Goal: Transaction & Acquisition: Purchase product/service

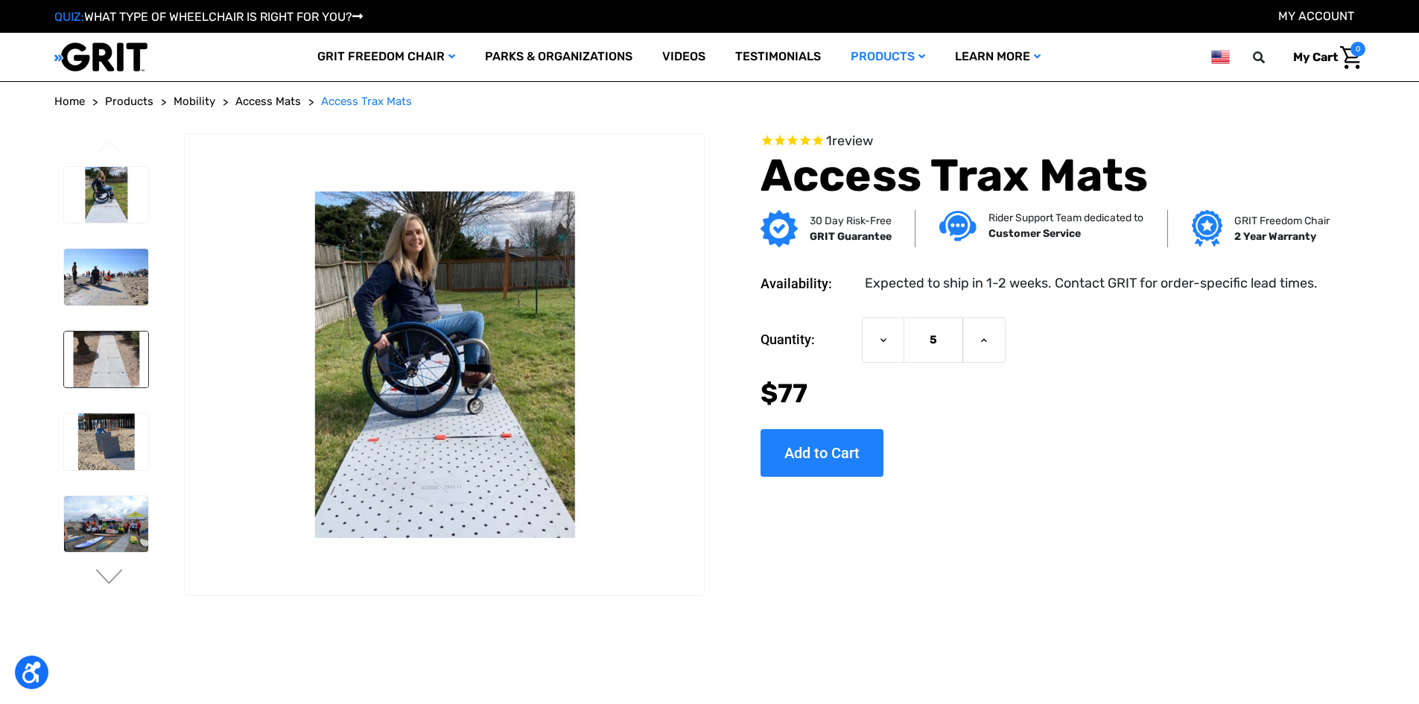
click at [118, 358] on img at bounding box center [106, 360] width 84 height 57
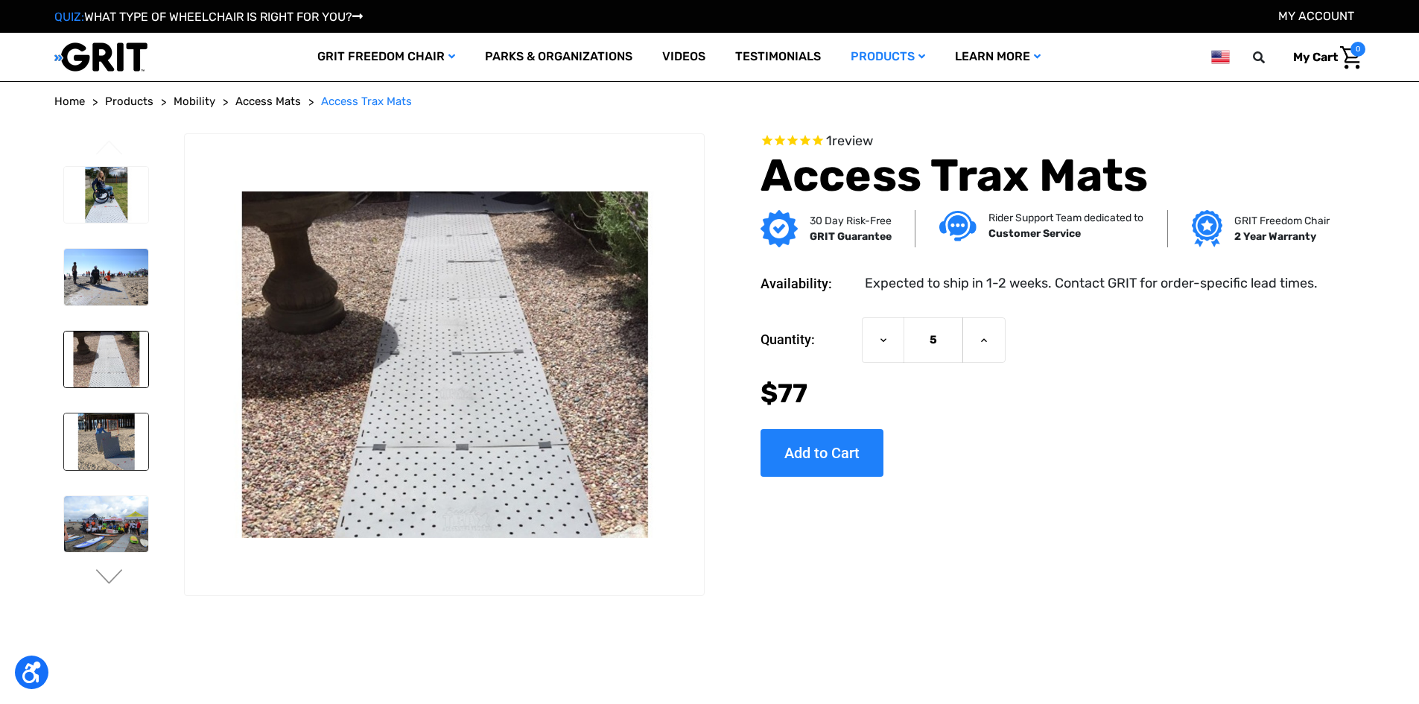
click at [119, 440] on img at bounding box center [106, 442] width 84 height 57
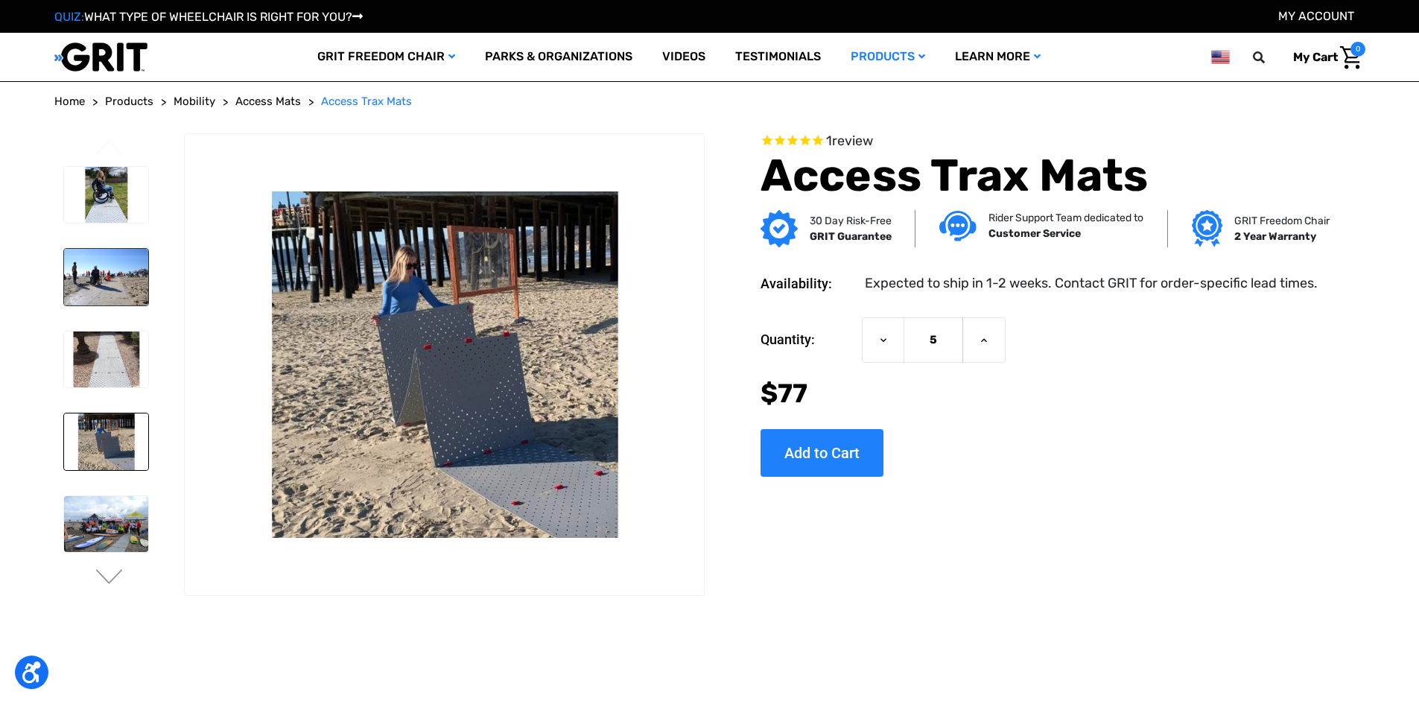
click at [102, 268] on img at bounding box center [106, 277] width 84 height 57
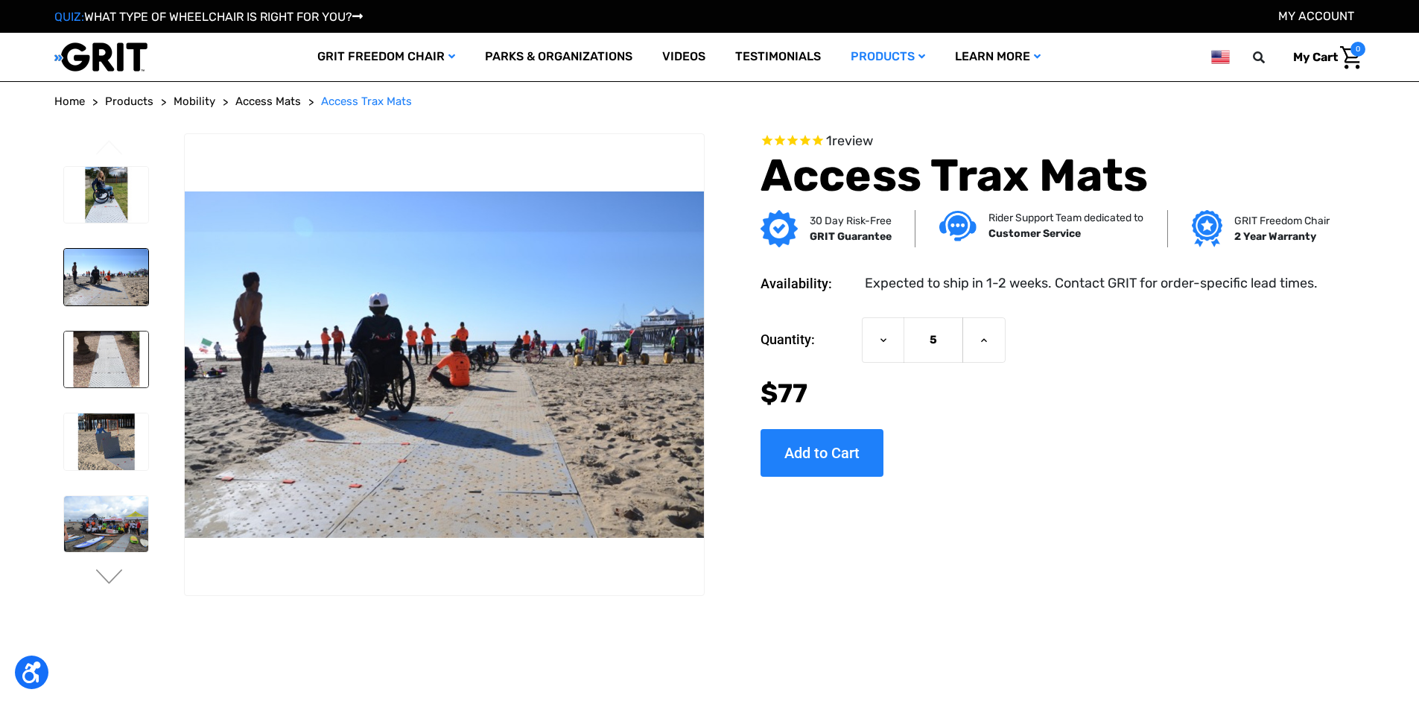
click at [110, 376] on img at bounding box center [106, 360] width 84 height 57
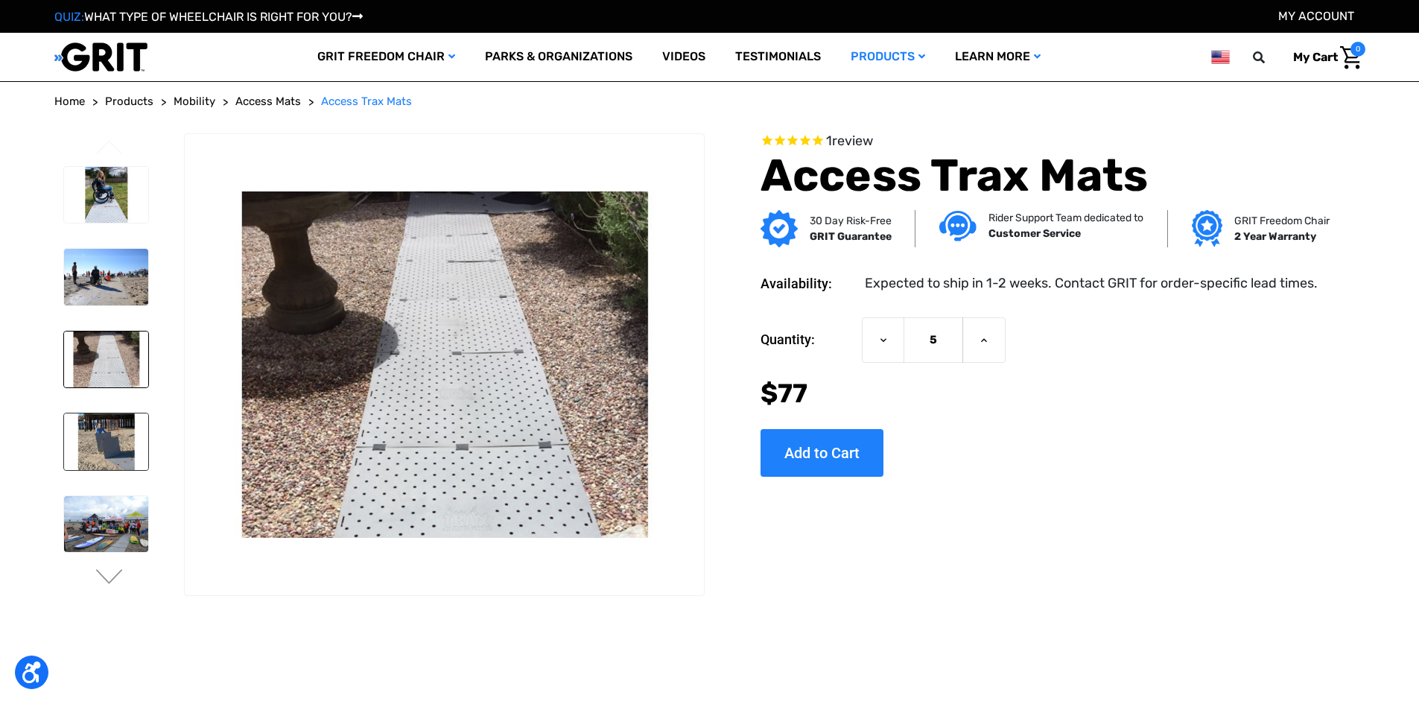
click at [112, 433] on img at bounding box center [106, 442] width 84 height 57
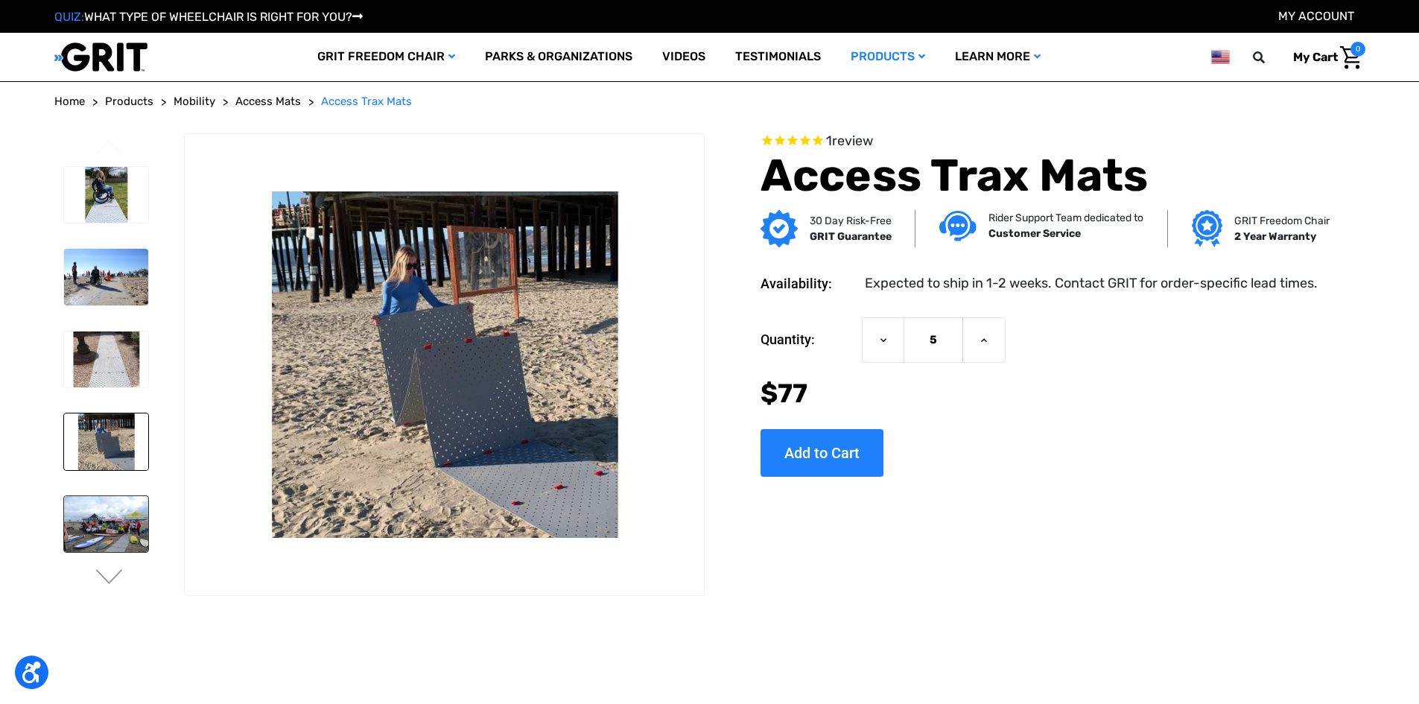
click at [127, 534] on img at bounding box center [106, 524] width 84 height 57
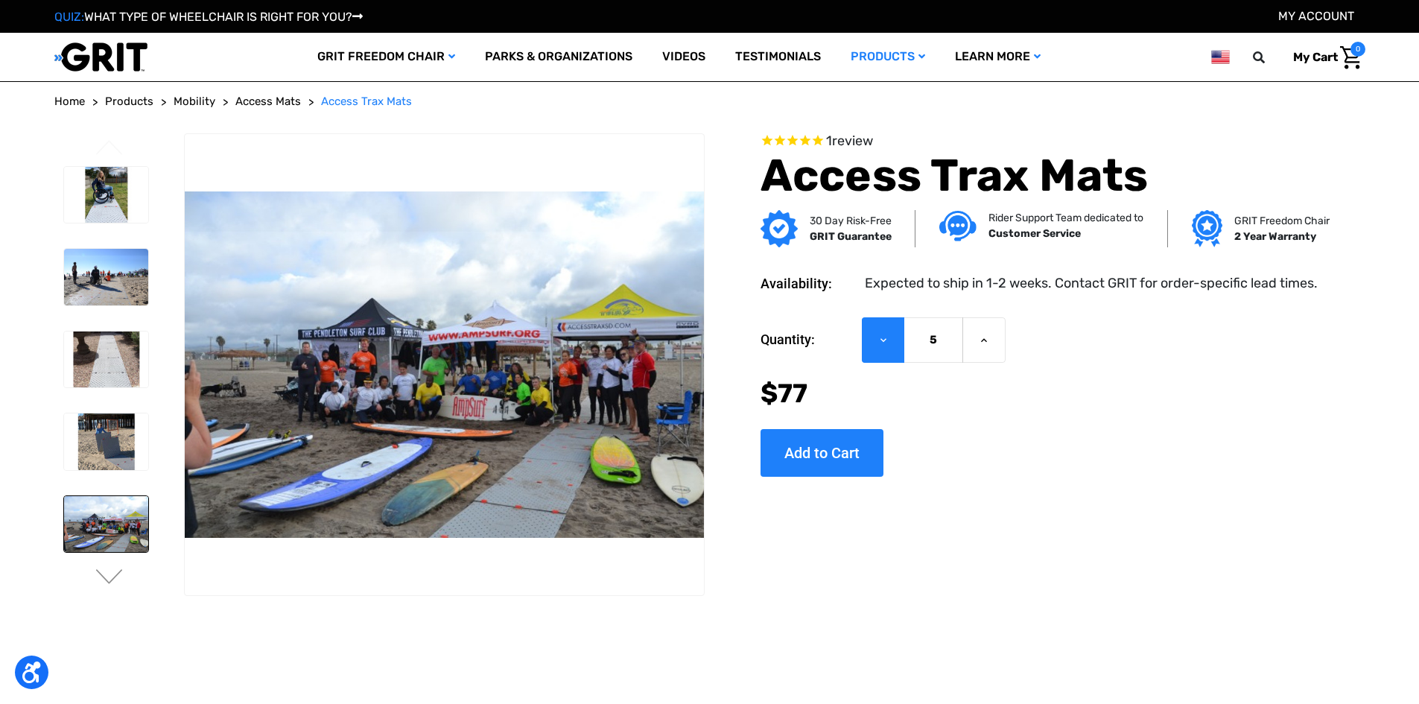
click at [886, 338] on icon at bounding box center [884, 341] width 12 height 12
click at [983, 337] on icon at bounding box center [984, 341] width 12 height 12
type input "6"
click at [850, 442] on input "Add to Cart" at bounding box center [822, 453] width 123 height 48
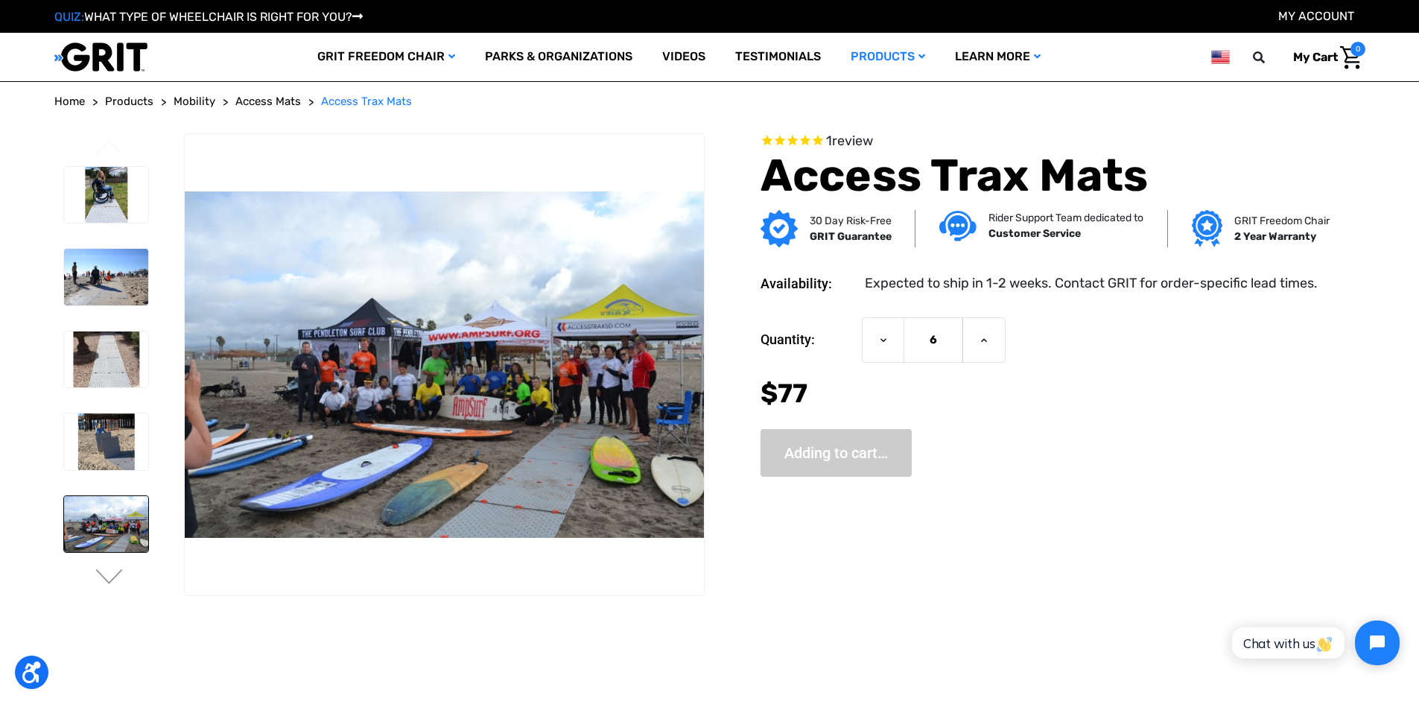
type input "Add to Cart"
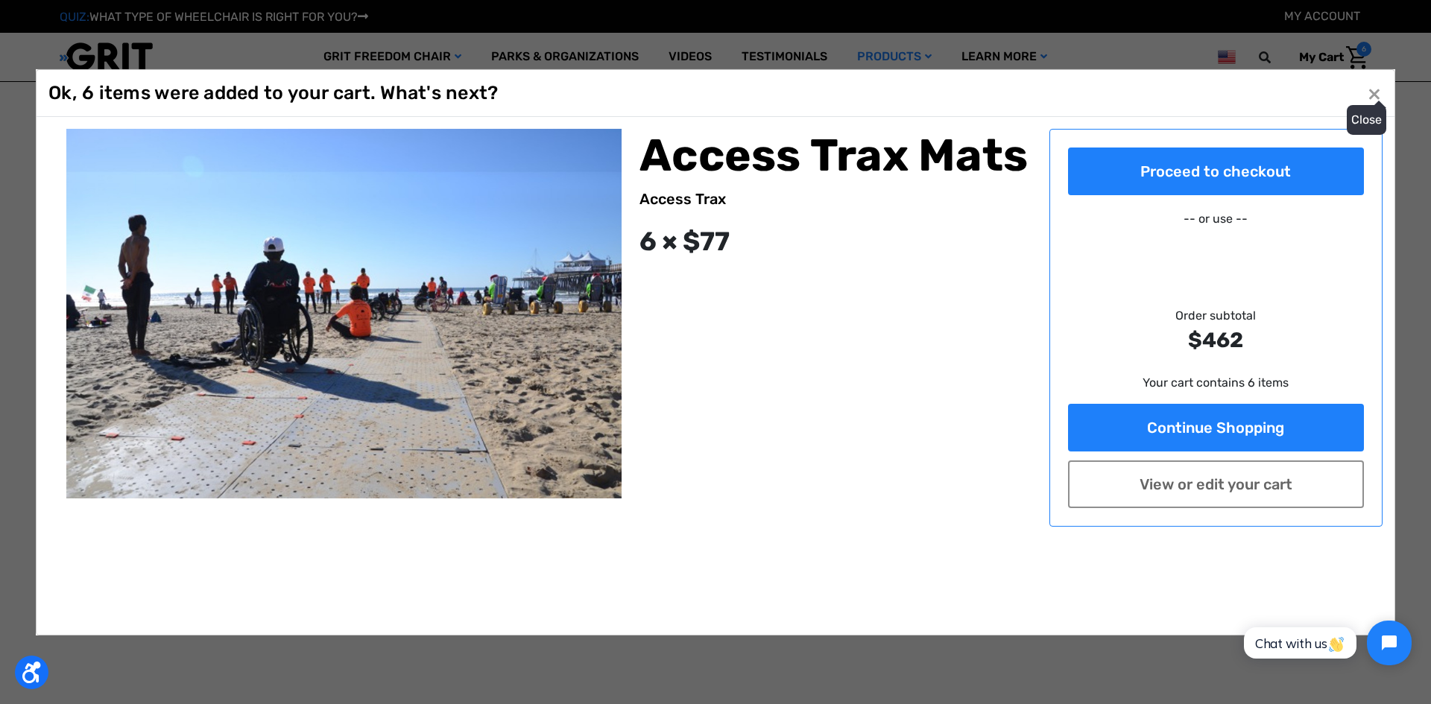
click at [1374, 97] on button "Close ×" at bounding box center [1374, 93] width 24 height 24
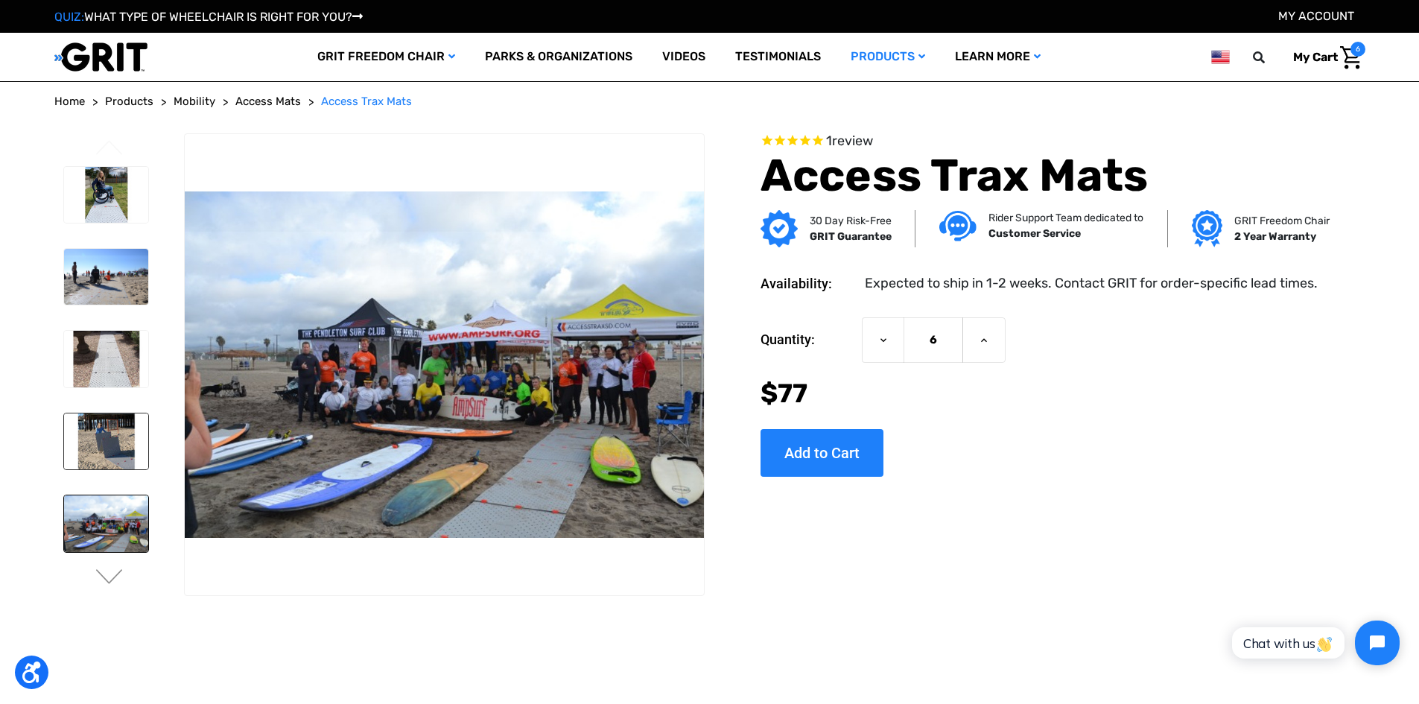
click at [115, 438] on img at bounding box center [106, 442] width 84 height 57
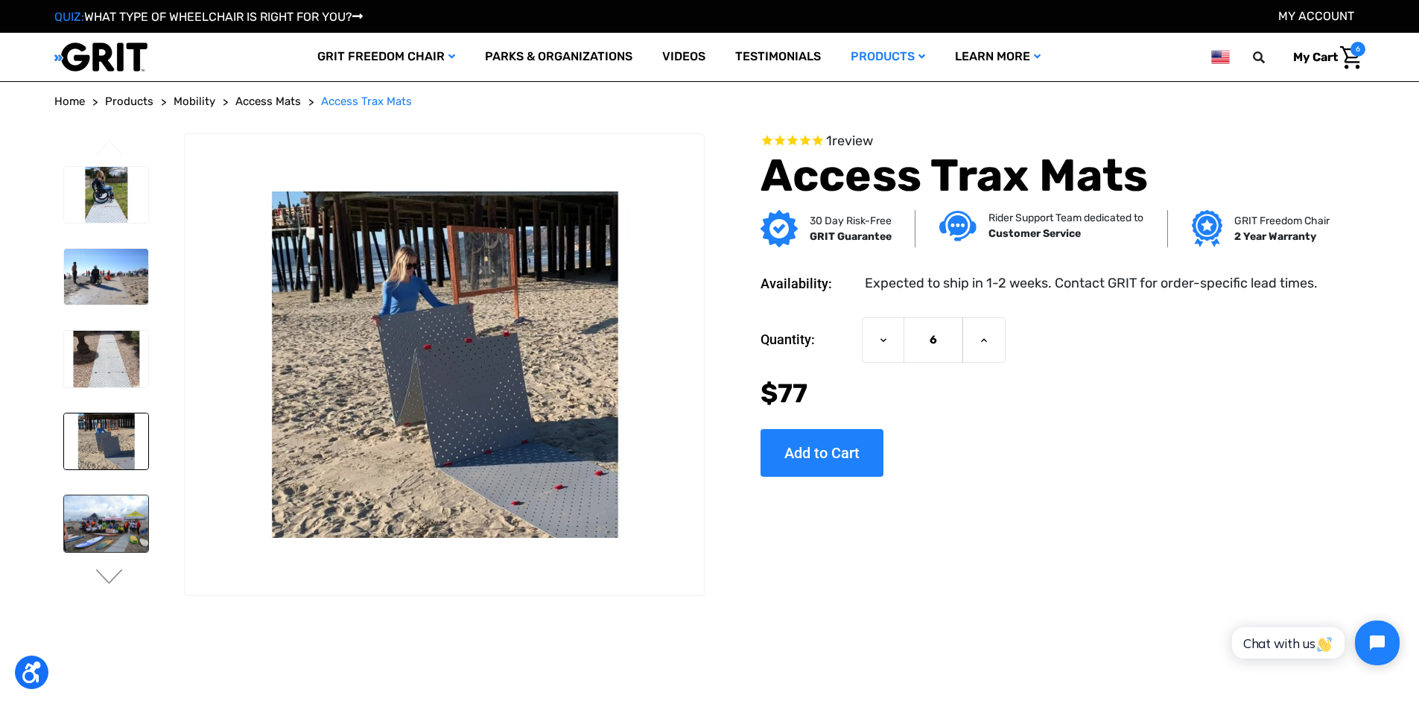
click at [108, 533] on img at bounding box center [106, 524] width 84 height 56
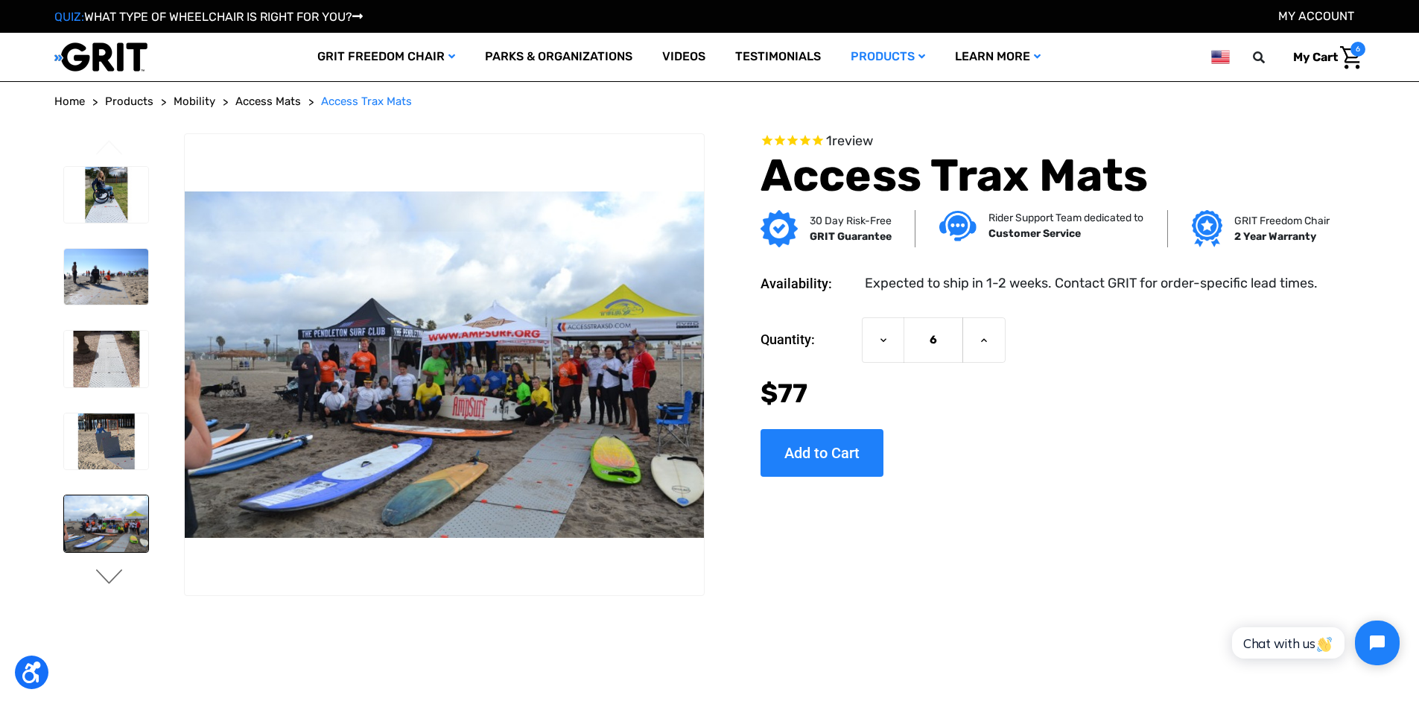
click at [110, 572] on button "Next" at bounding box center [109, 578] width 31 height 18
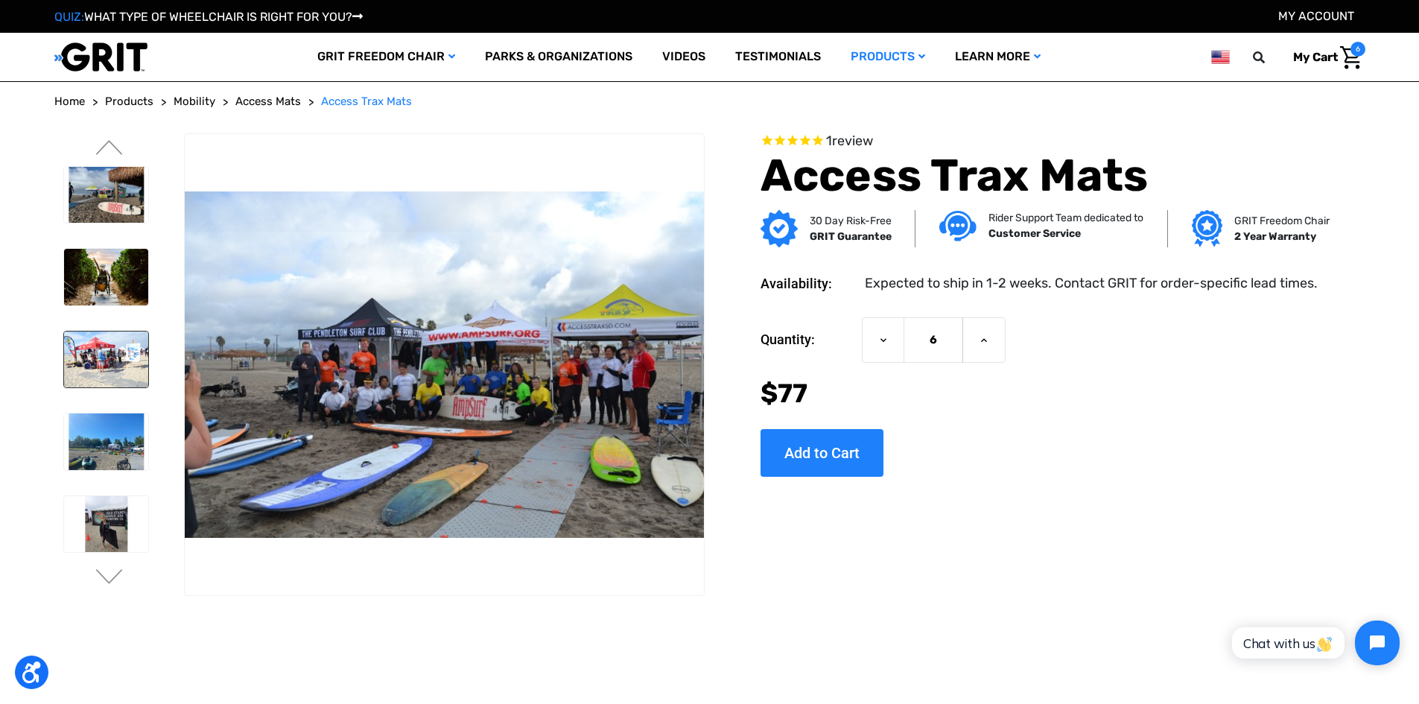
click at [112, 346] on img at bounding box center [106, 360] width 84 height 57
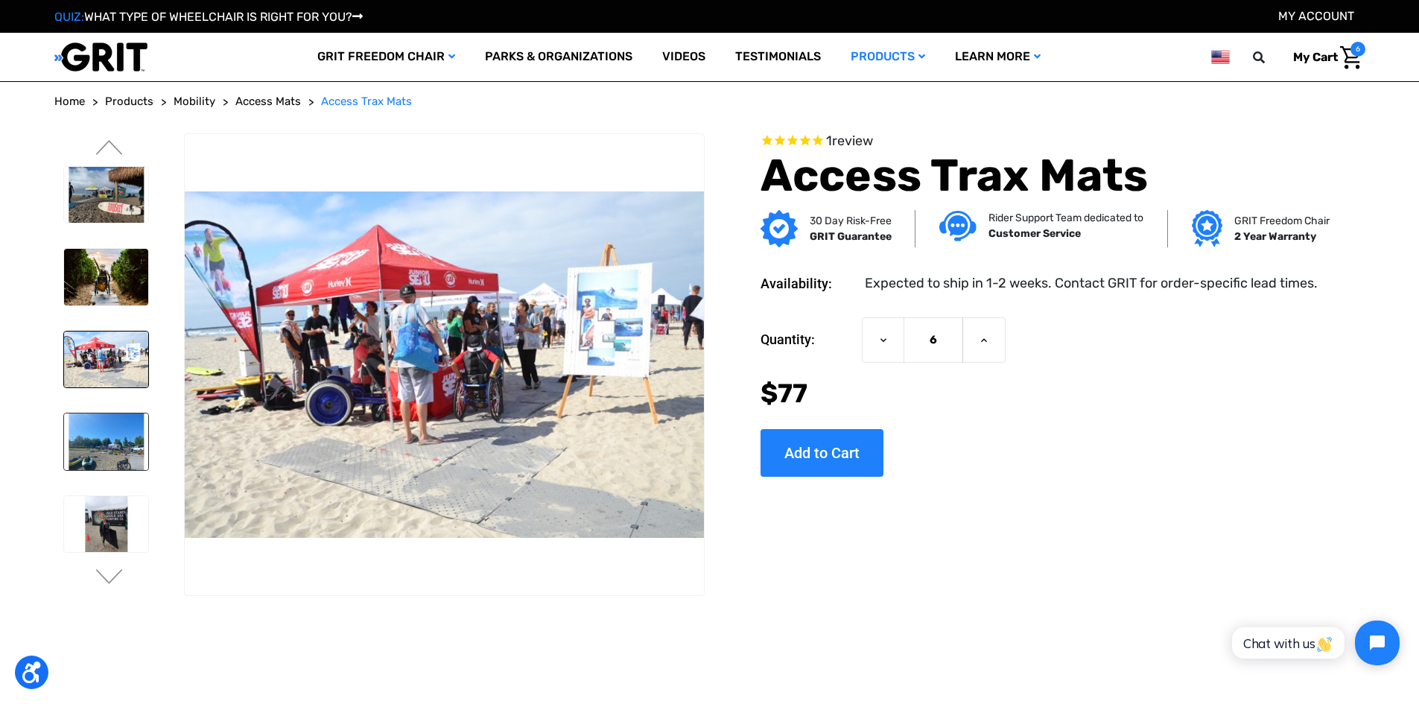
click at [113, 437] on img at bounding box center [106, 442] width 84 height 57
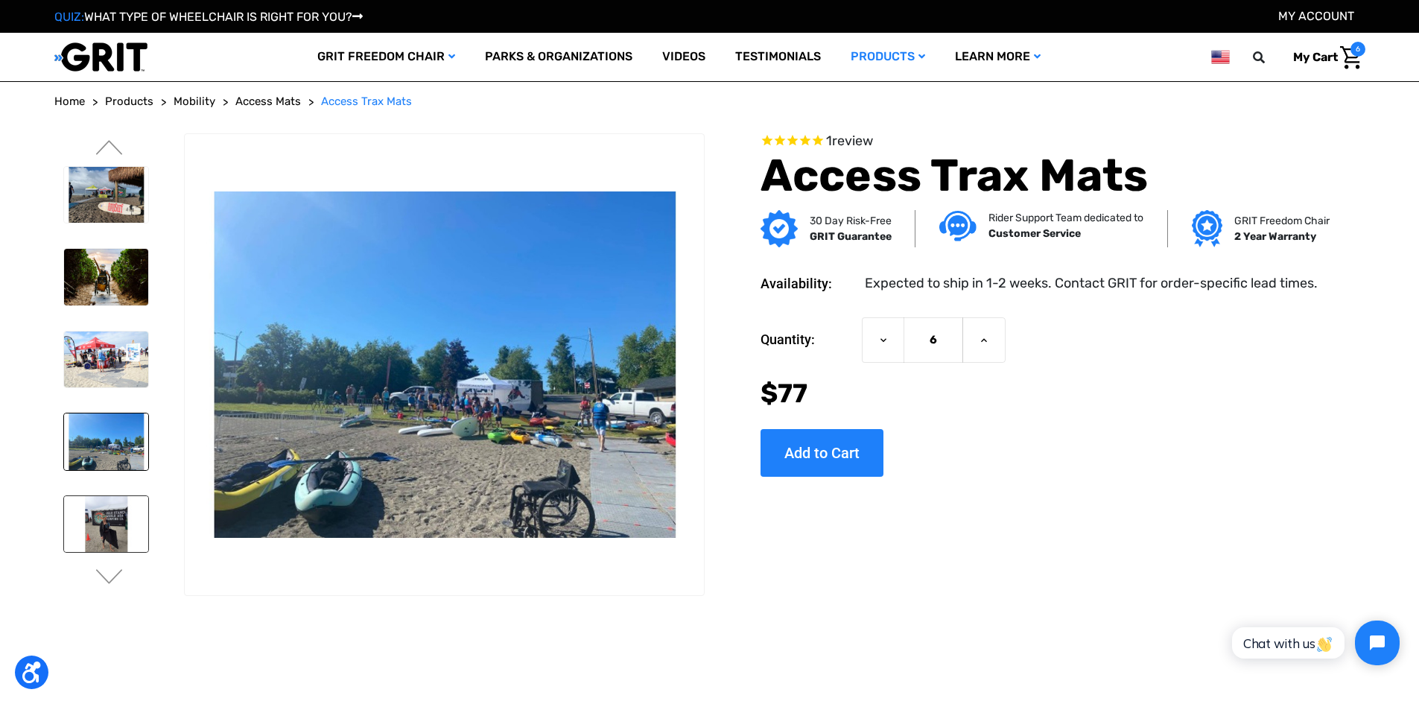
click at [114, 519] on img at bounding box center [106, 524] width 84 height 57
